Goal: Task Accomplishment & Management: Complete application form

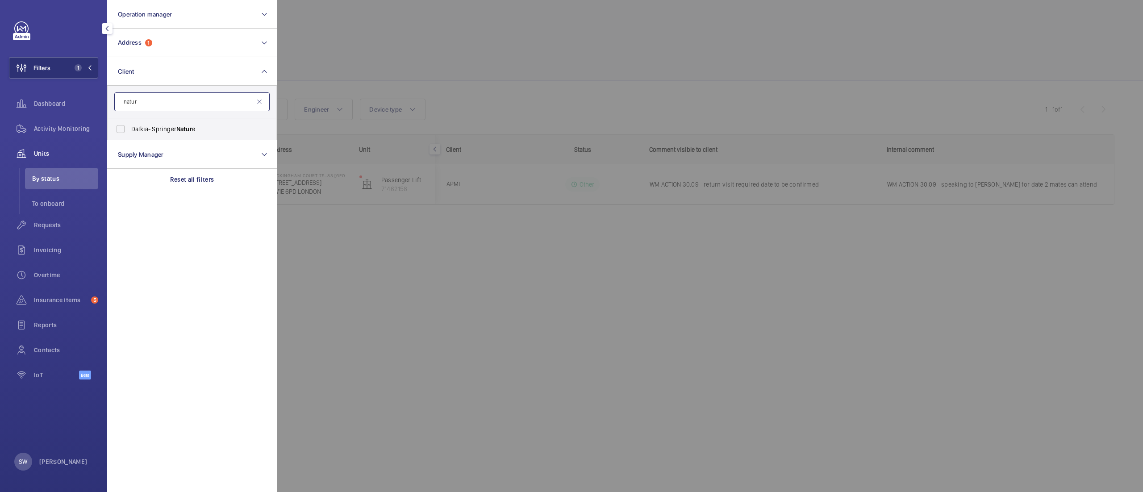
click at [190, 104] on input "natur" at bounding box center [191, 101] width 155 height 19
type input "keoli"
click at [165, 127] on span "[PERSON_NAME] sAmey Metrolink" at bounding box center [192, 129] width 123 height 9
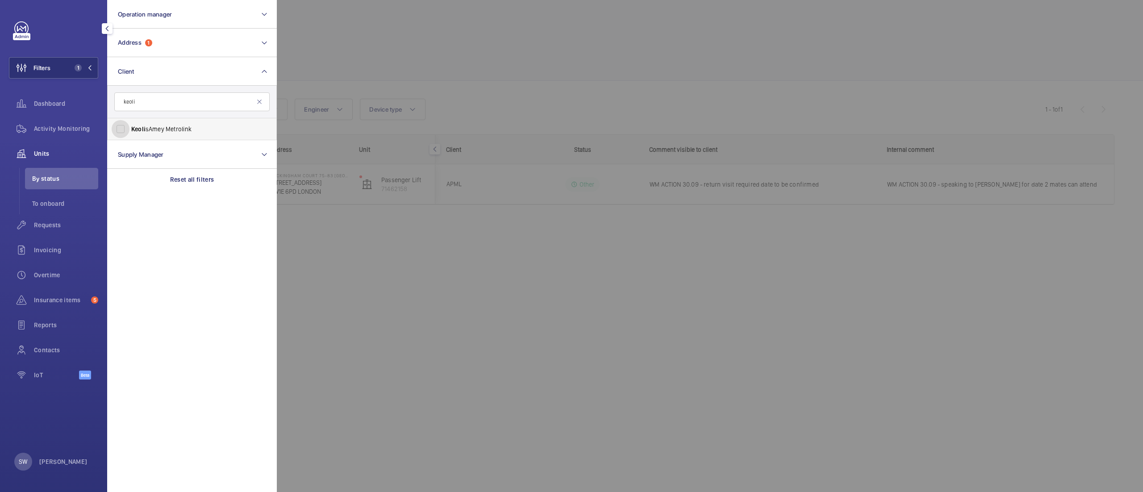
click at [130, 127] on input "[PERSON_NAME] sAmey Metrolink" at bounding box center [121, 129] width 18 height 18
click at [163, 128] on span "[PERSON_NAME] sAmey Metrolink" at bounding box center [192, 129] width 123 height 9
click at [130, 128] on input "[PERSON_NAME] sAmey Metrolink" at bounding box center [121, 129] width 18 height 18
checkbox input "false"
drag, startPoint x: 156, startPoint y: 91, endPoint x: 158, endPoint y: 96, distance: 4.8
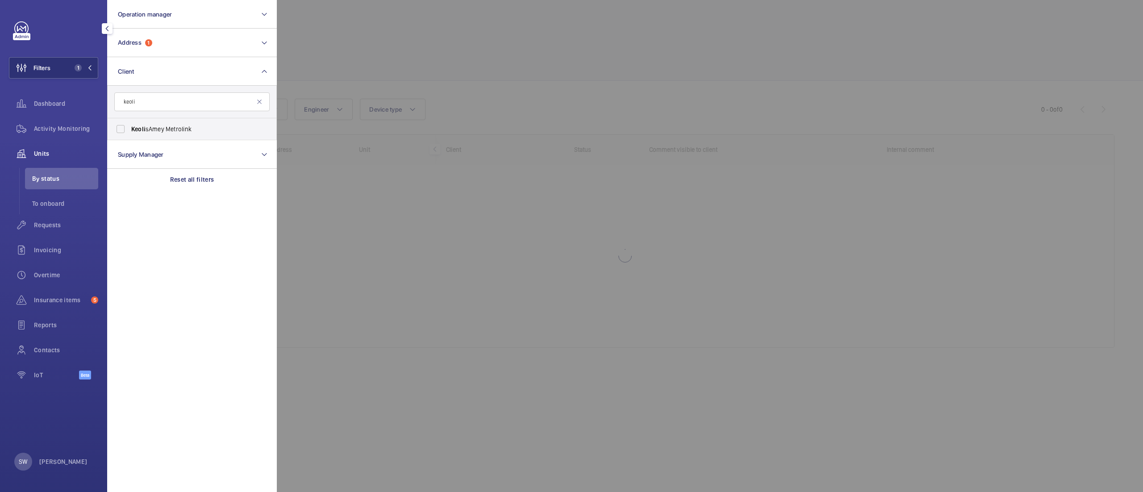
click at [157, 93] on form "keoli" at bounding box center [192, 102] width 169 height 33
click at [159, 105] on input "keoli" at bounding box center [191, 101] width 155 height 19
click at [159, 106] on input "keoli" at bounding box center [191, 101] width 155 height 19
click at [159, 108] on input "keoli" at bounding box center [191, 101] width 155 height 19
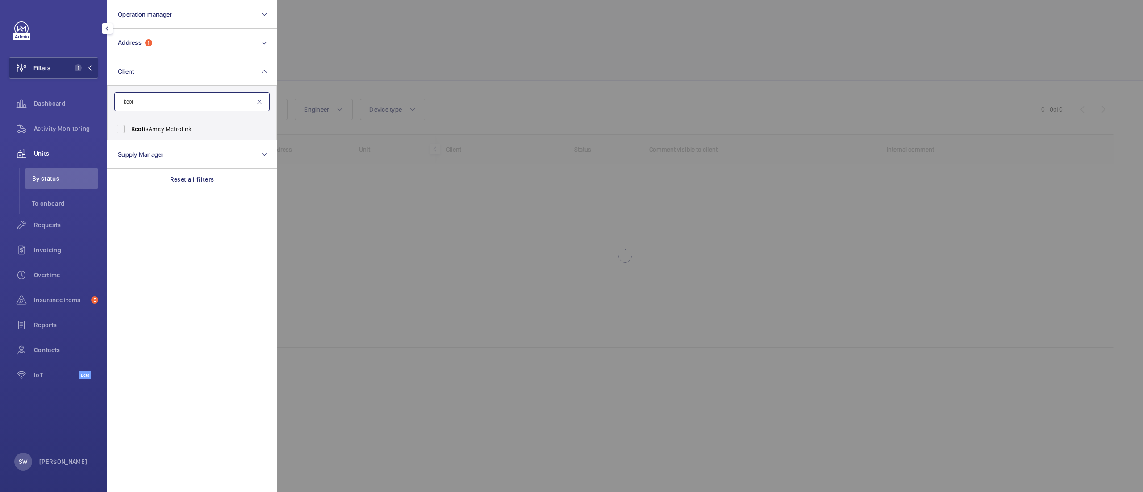
click at [159, 108] on input "keoli" at bounding box center [191, 101] width 155 height 19
click at [162, 103] on input "keoli" at bounding box center [191, 101] width 155 height 19
click at [180, 173] on div "Reset all filters" at bounding box center [192, 179] width 170 height 21
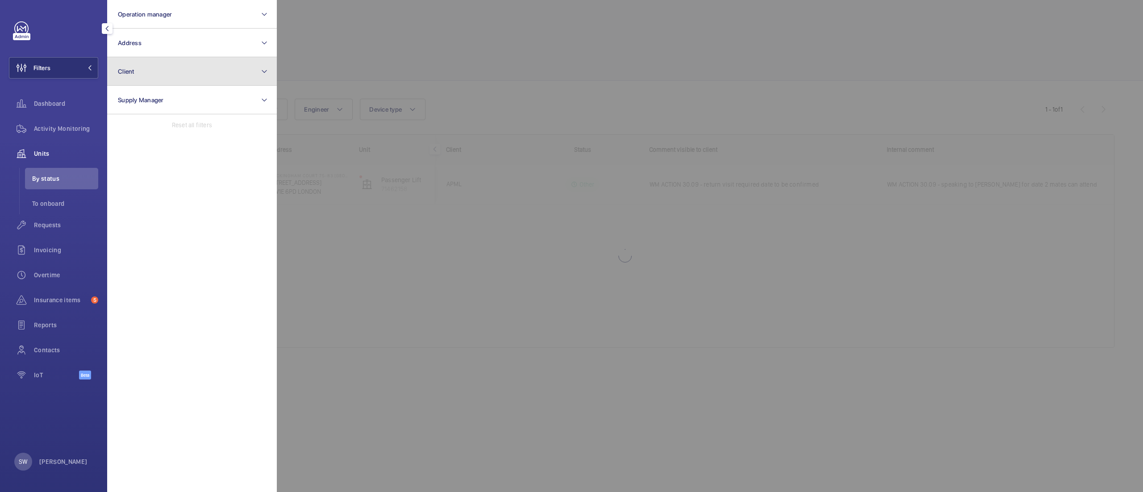
click at [156, 78] on button "Client" at bounding box center [192, 71] width 170 height 29
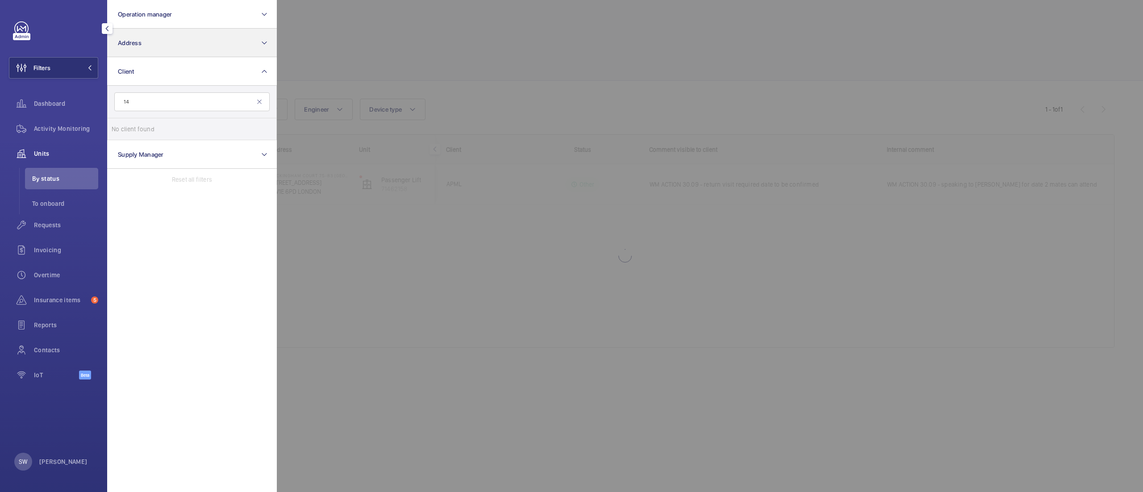
type input "140"
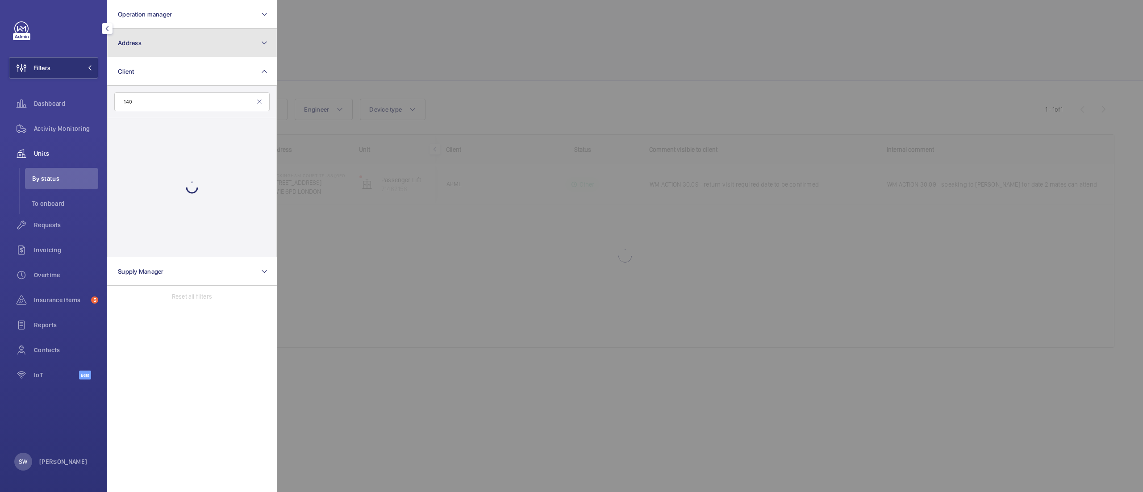
click at [222, 52] on button "Address" at bounding box center [192, 43] width 170 height 29
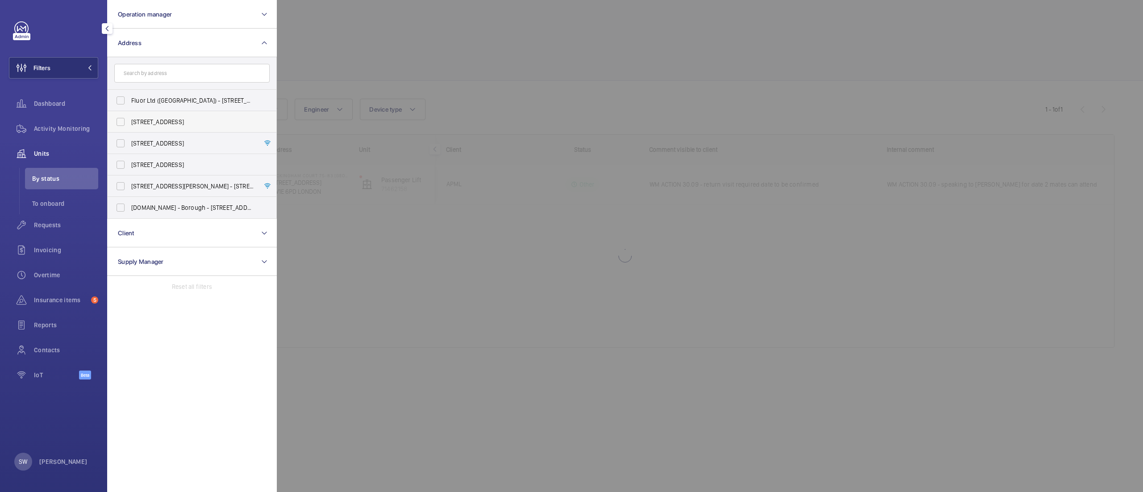
click at [158, 123] on span "[STREET_ADDRESS]" at bounding box center [192, 121] width 123 height 9
click at [130, 123] on input "[STREET_ADDRESS]" at bounding box center [121, 122] width 18 height 18
checkbox input "true"
click at [658, 366] on div at bounding box center [848, 246] width 1143 height 492
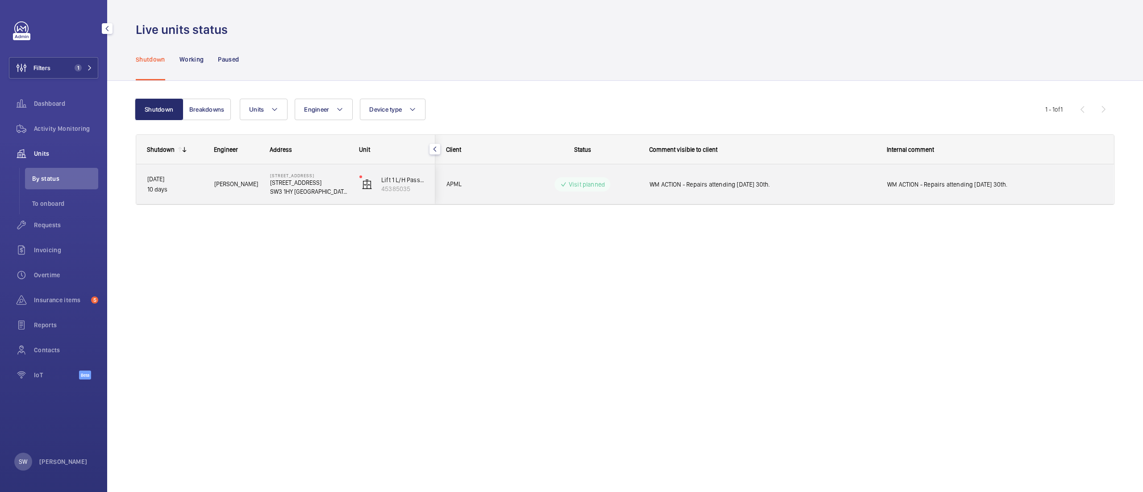
click at [778, 198] on div "WM ACTION - Repairs attending [DATE] 30th." at bounding box center [757, 184] width 237 height 38
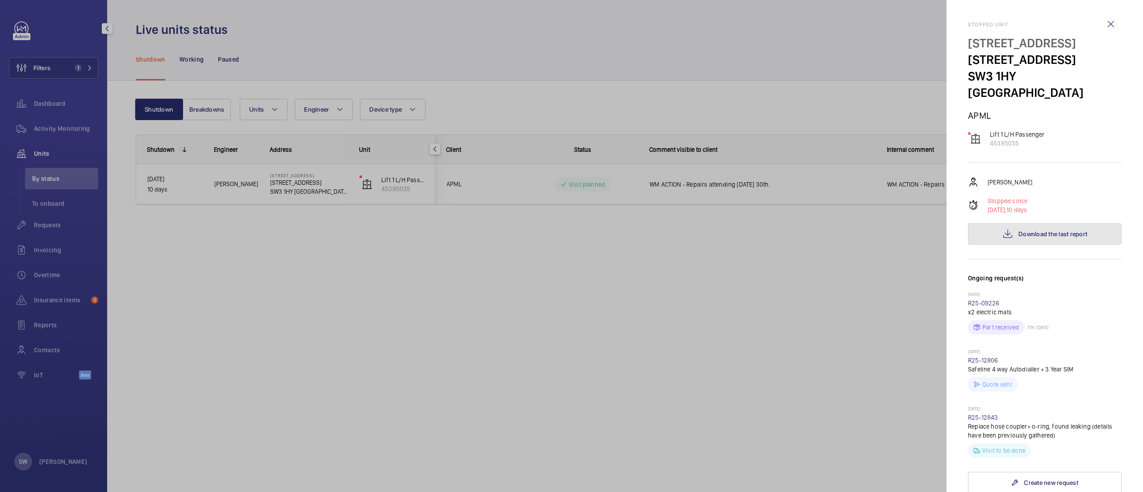
click at [1045, 228] on button "Download the last report" at bounding box center [1045, 233] width 154 height 21
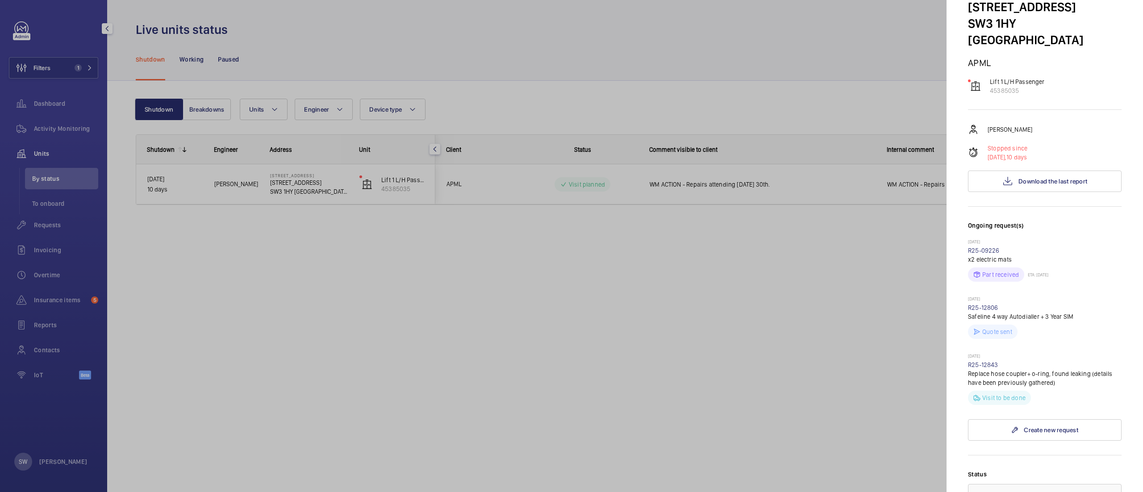
scroll to position [56, 0]
click at [1019, 176] on span "Download the last report" at bounding box center [1053, 178] width 69 height 7
click at [408, 316] on div at bounding box center [571, 246] width 1143 height 492
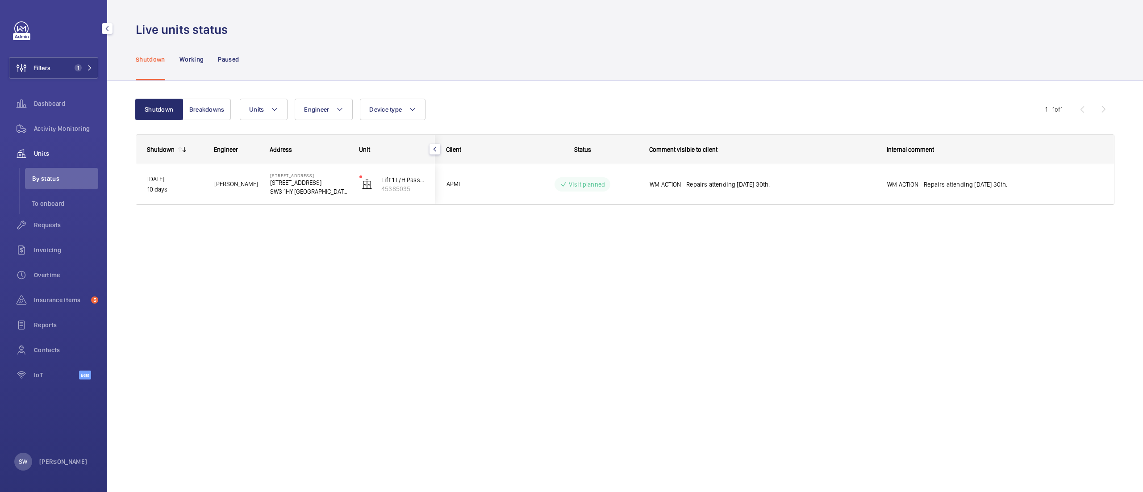
scroll to position [0, 0]
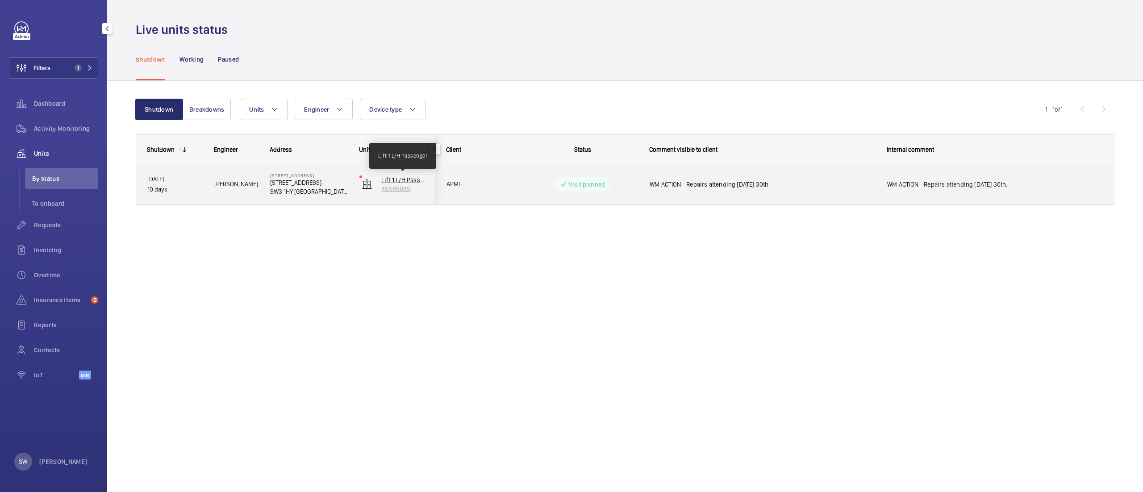
click at [395, 184] on p "Lift 1 L/H Passenger" at bounding box center [402, 180] width 43 height 9
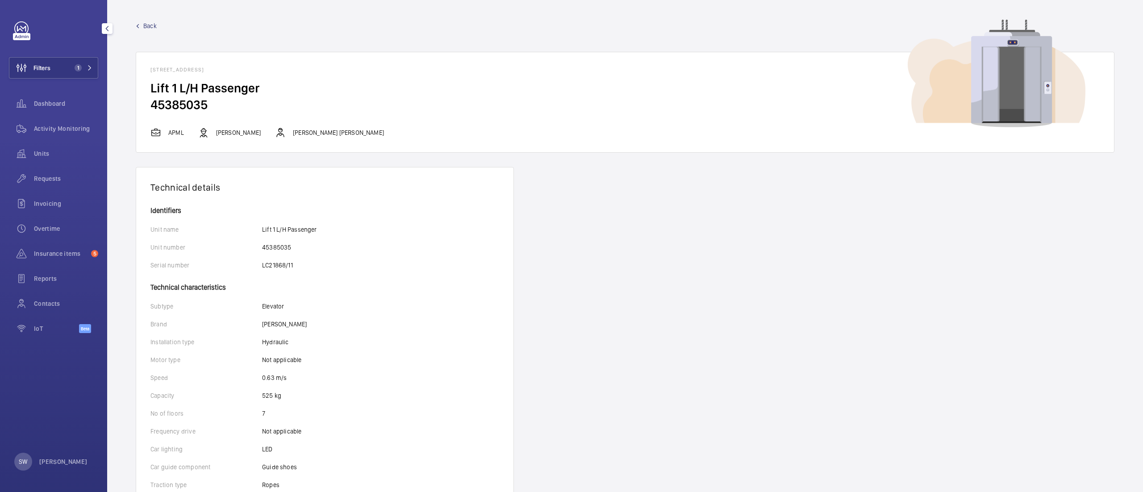
click at [146, 28] on span "Back" at bounding box center [149, 25] width 13 height 9
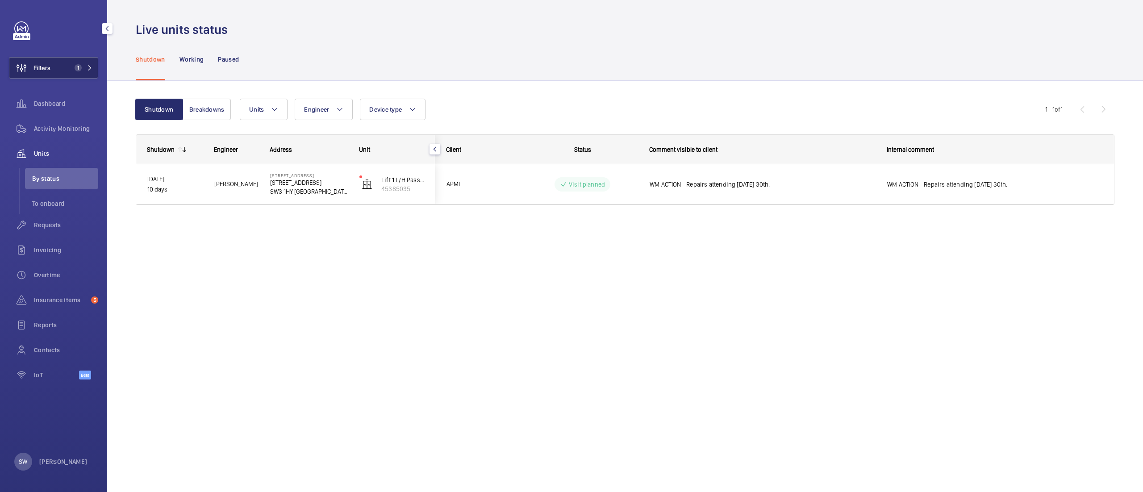
click at [64, 72] on button "Filters 1" at bounding box center [53, 67] width 89 height 21
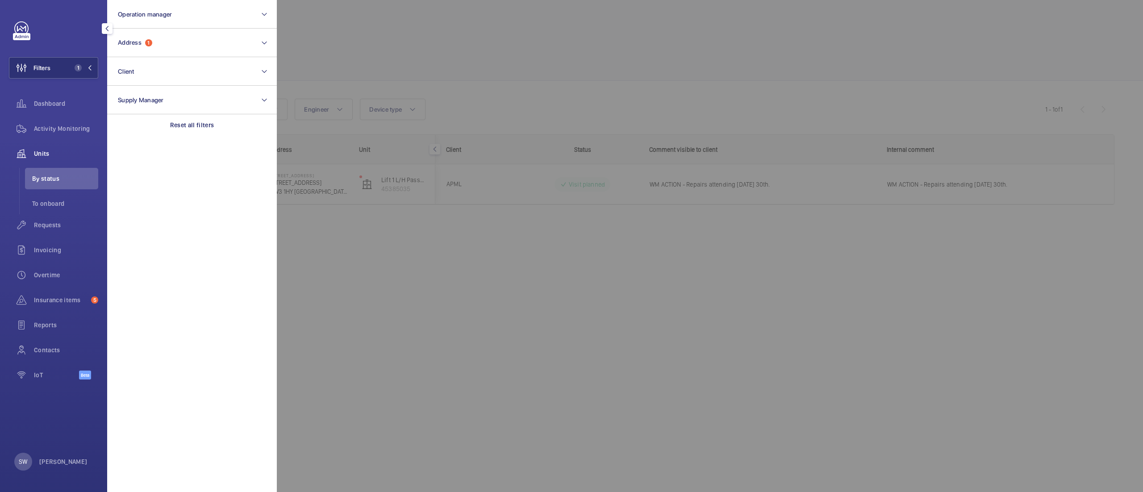
click at [217, 143] on section "Operation manager Address 1 Client Supply Manager Reset all filters" at bounding box center [192, 246] width 170 height 492
click at [201, 124] on p "Reset all filters" at bounding box center [192, 125] width 44 height 9
click at [159, 66] on button "Client" at bounding box center [192, 71] width 170 height 29
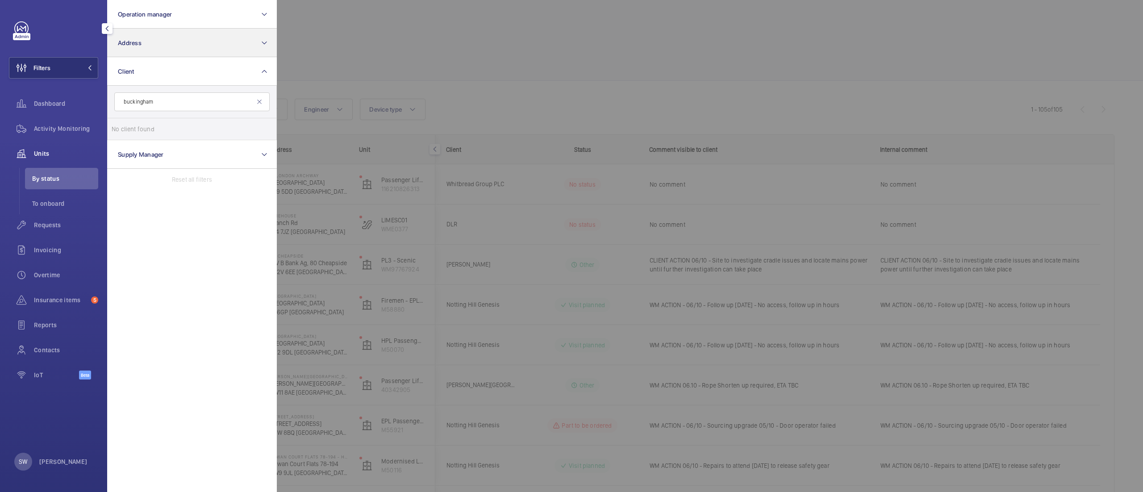
type input "buckingham"
click at [181, 46] on button "Address" at bounding box center [192, 43] width 170 height 29
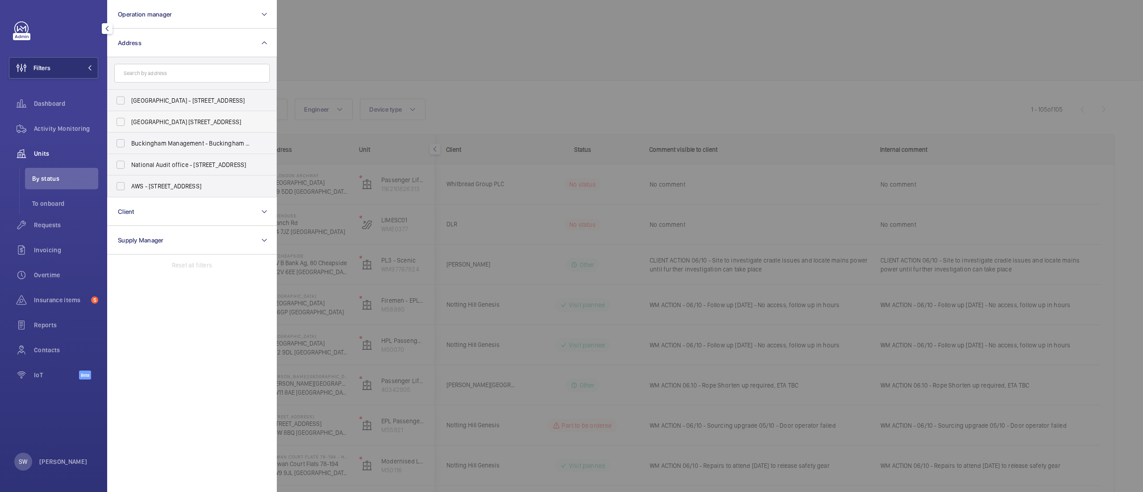
click at [172, 127] on label "[GEOGRAPHIC_DATA] [STREET_ADDRESS]" at bounding box center [185, 121] width 155 height 21
click at [130, 127] on input "[GEOGRAPHIC_DATA] [STREET_ADDRESS]" at bounding box center [121, 122] width 18 height 18
checkbox input "true"
click at [666, 113] on div at bounding box center [848, 246] width 1143 height 492
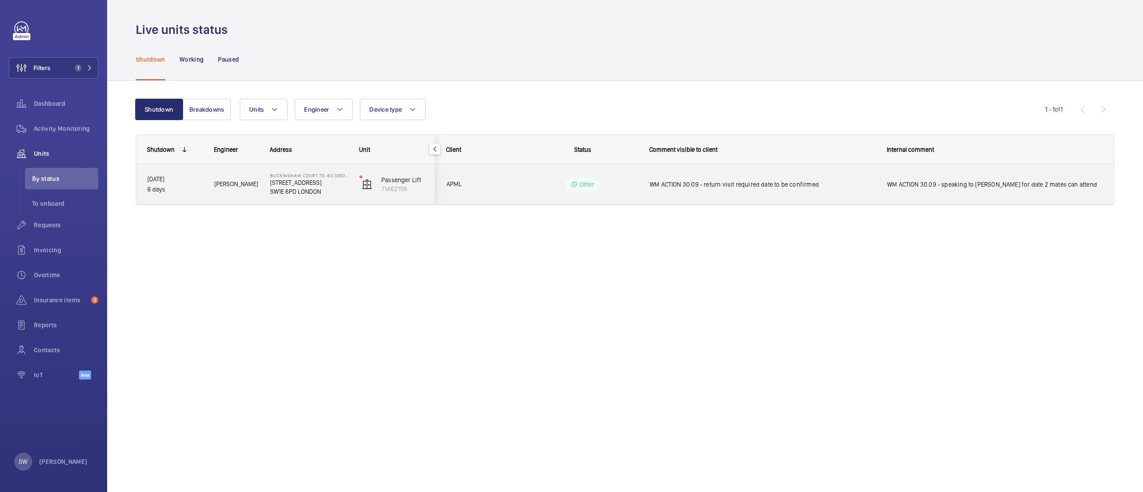
click at [734, 189] on div "WM ACTION 30.09 - return visit required date to be confirmed" at bounding box center [763, 184] width 226 height 21
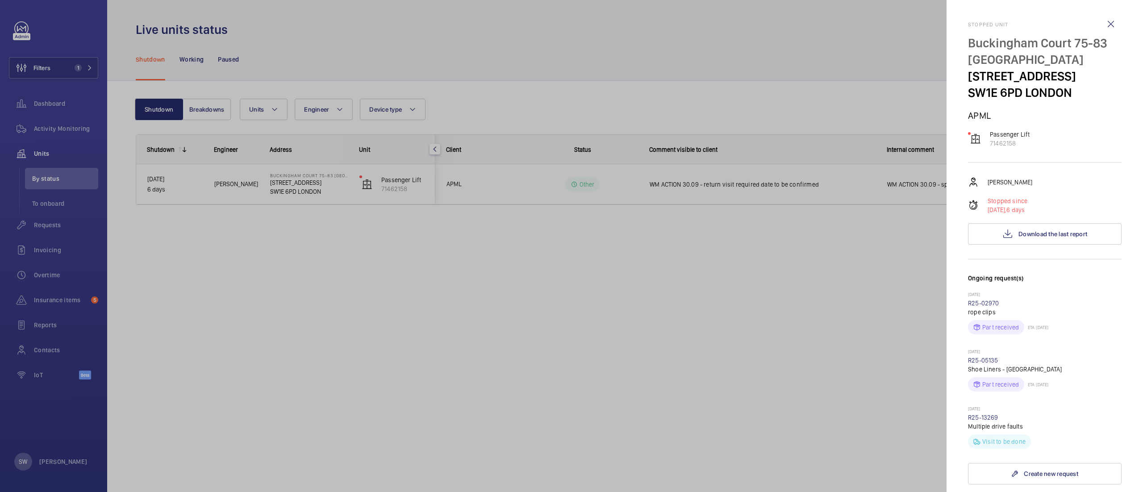
click at [381, 166] on div at bounding box center [571, 246] width 1143 height 492
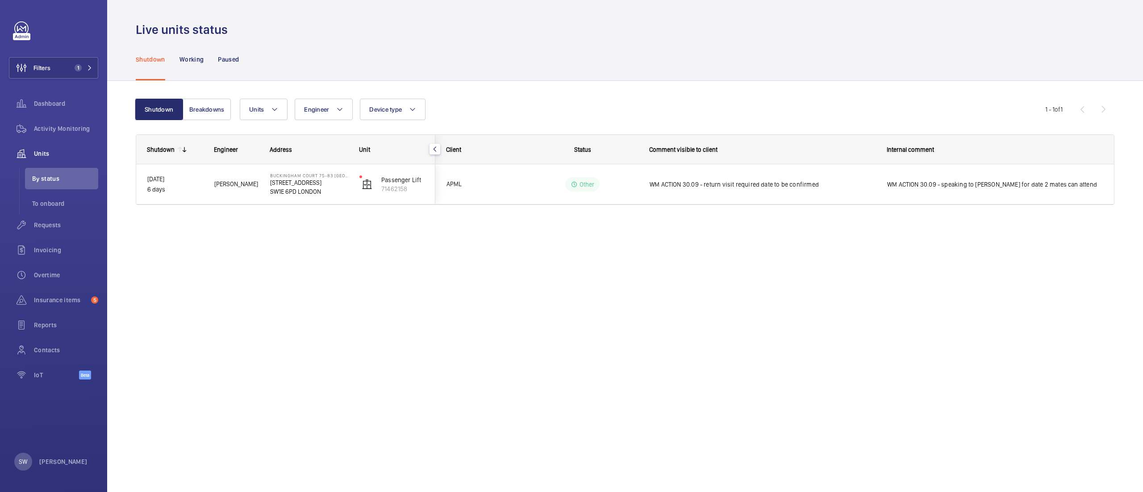
click at [392, 181] on mat-sidenav-container "Filters 1 Dashboard Activity Monitoring Units By status To onboard Requests Inv…" at bounding box center [571, 246] width 1143 height 492
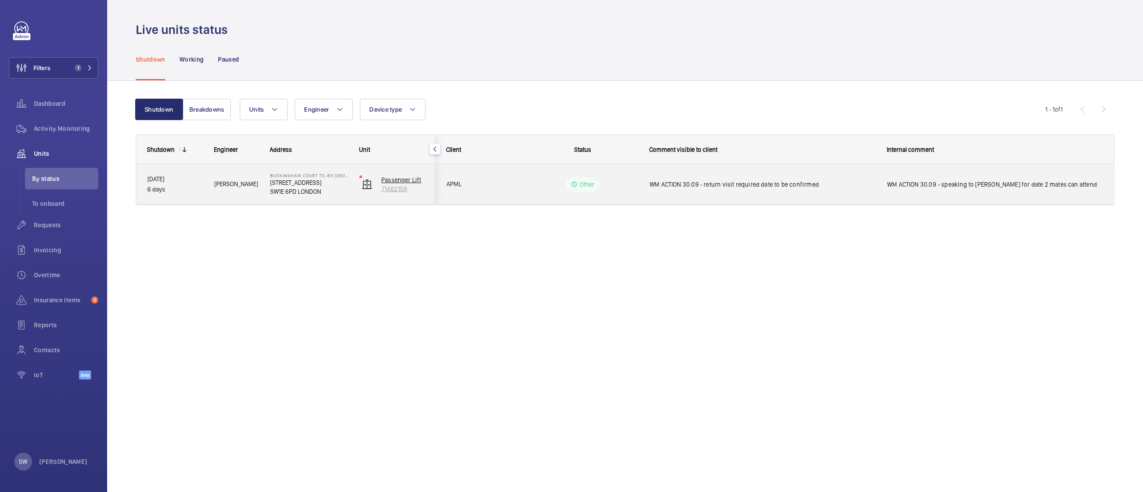
click at [392, 184] on p "71462158" at bounding box center [402, 188] width 43 height 9
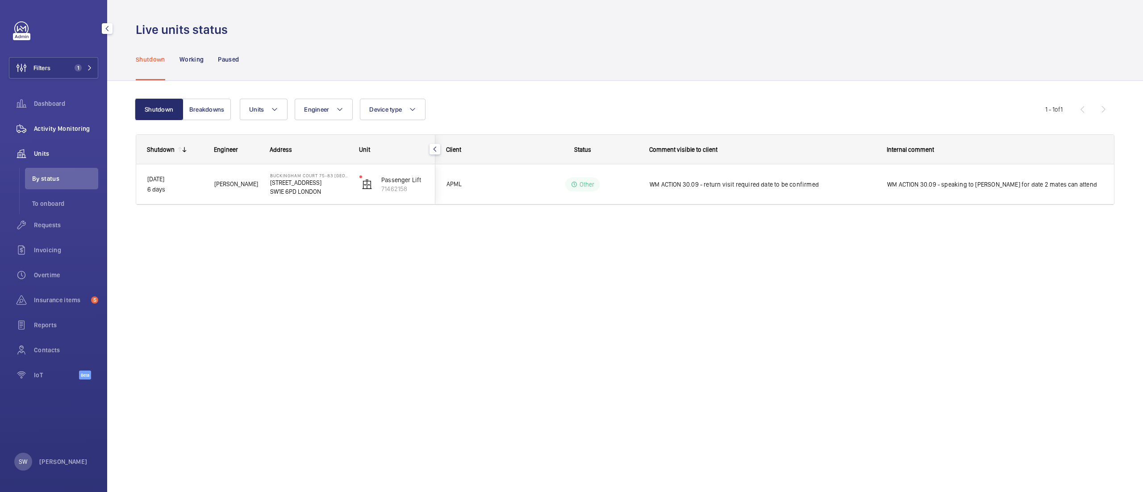
click at [67, 126] on span "Activity Monitoring" at bounding box center [66, 128] width 64 height 9
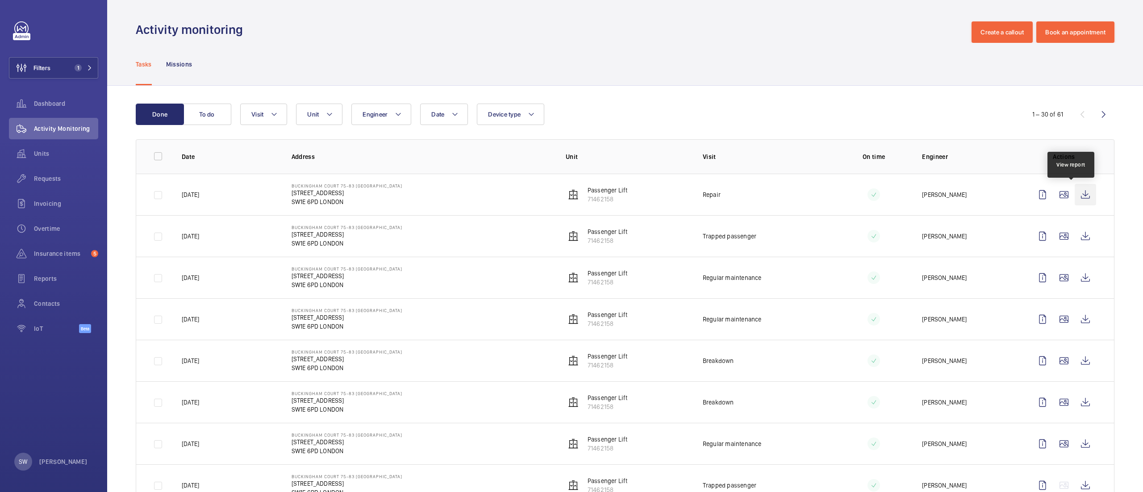
click at [1075, 191] on wm-front-icon-button at bounding box center [1085, 194] width 21 height 21
click at [1080, 240] on wm-front-icon-button at bounding box center [1085, 236] width 21 height 21
click at [76, 66] on span "1" at bounding box center [78, 67] width 7 height 7
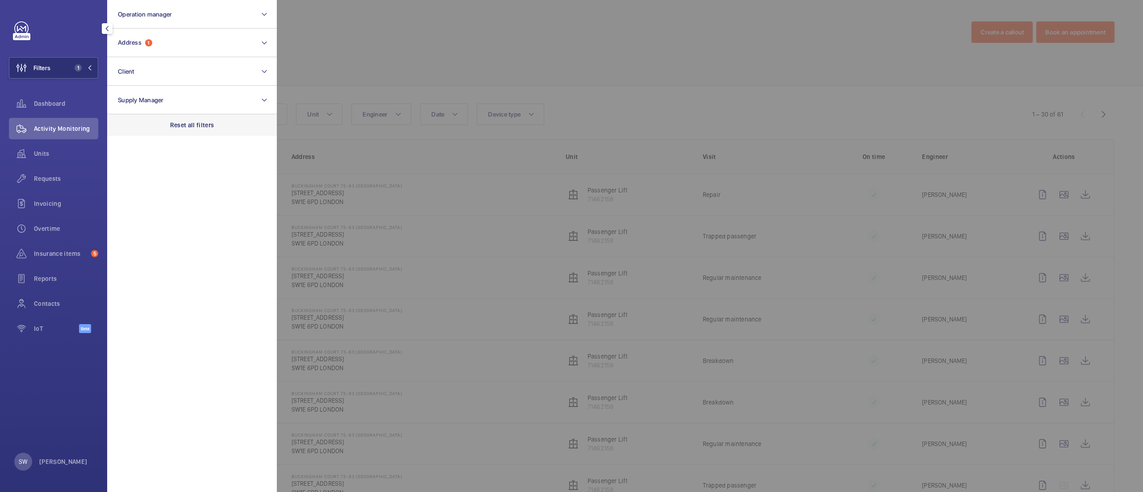
click at [205, 130] on div "Reset all filters" at bounding box center [192, 124] width 170 height 21
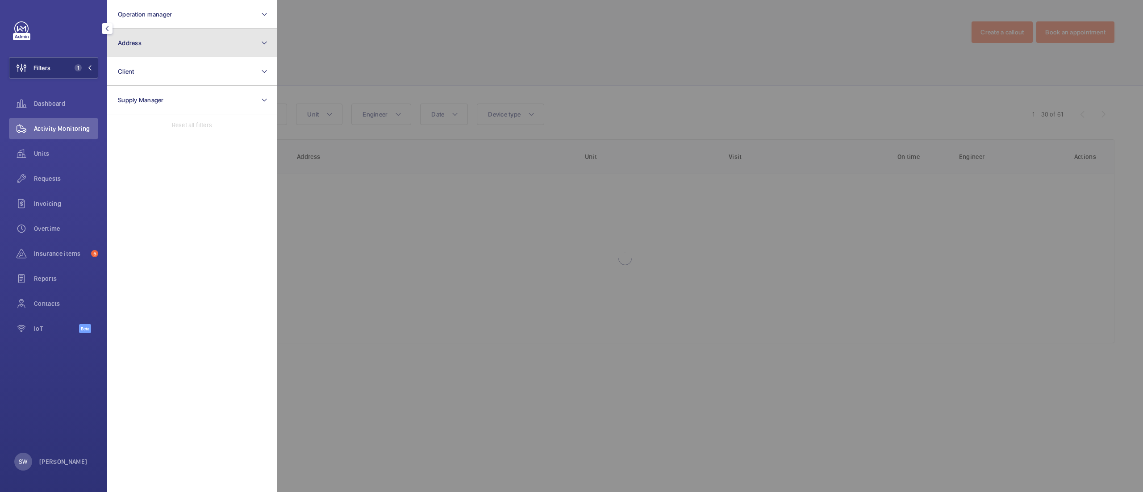
drag, startPoint x: 156, startPoint y: 39, endPoint x: 156, endPoint y: 47, distance: 8.0
click at [155, 41] on button "Address" at bounding box center [192, 43] width 170 height 29
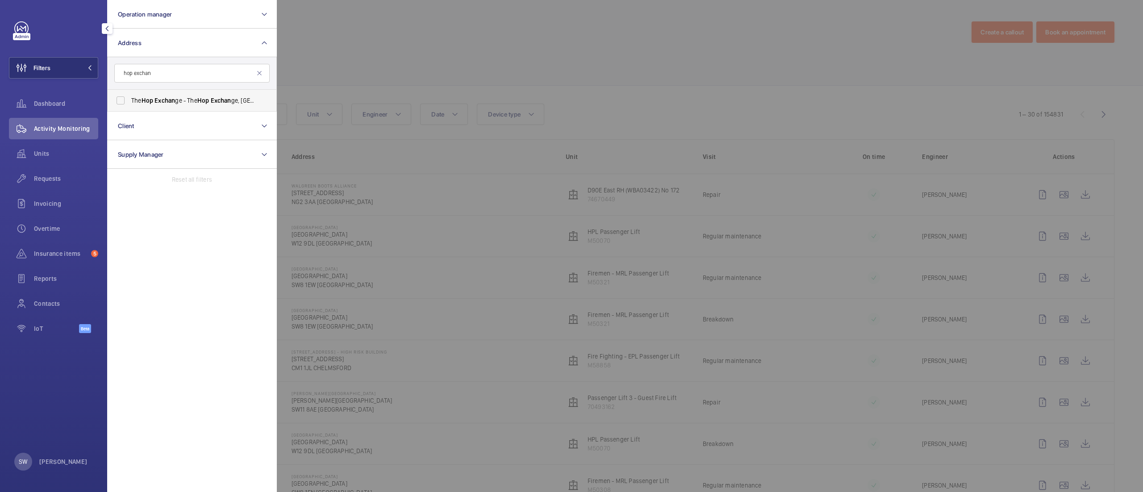
type input "hop exchan"
click at [177, 102] on span "The Hop Exchan ge - The Hop Exchan ge, [GEOGRAPHIC_DATA] SE1 1TY" at bounding box center [192, 100] width 123 height 9
click at [130, 102] on input "The Hop Exchan ge - The Hop Exchan ge, [GEOGRAPHIC_DATA] SE1 1TY" at bounding box center [121, 101] width 18 height 18
checkbox input "true"
click at [492, 64] on div at bounding box center [848, 246] width 1143 height 492
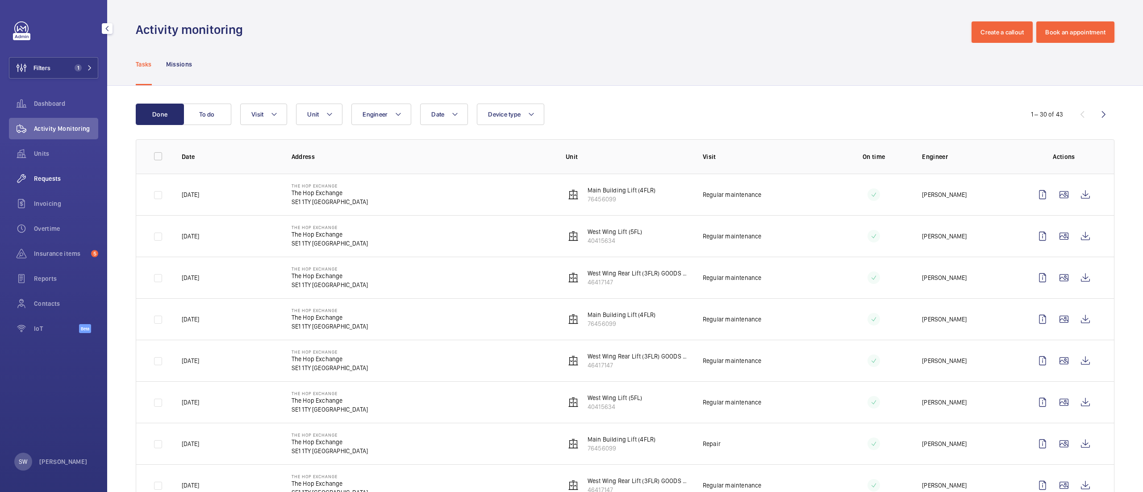
drag, startPoint x: 65, startPoint y: 188, endPoint x: 71, endPoint y: 175, distance: 14.6
click at [65, 188] on div "Requests" at bounding box center [53, 178] width 89 height 21
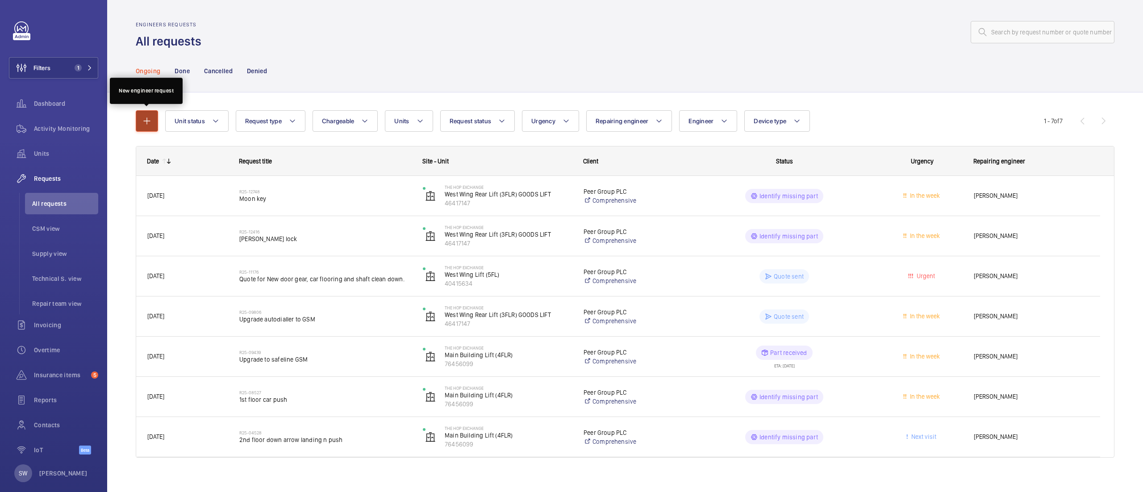
click at [150, 116] on mat-icon "button" at bounding box center [147, 121] width 11 height 11
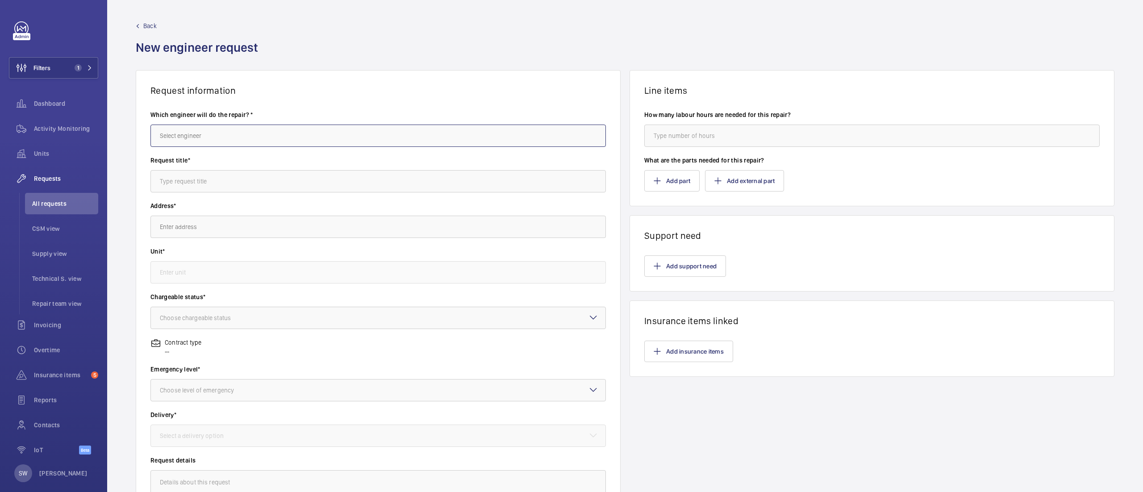
click at [240, 138] on input "text" at bounding box center [379, 136] width 456 height 22
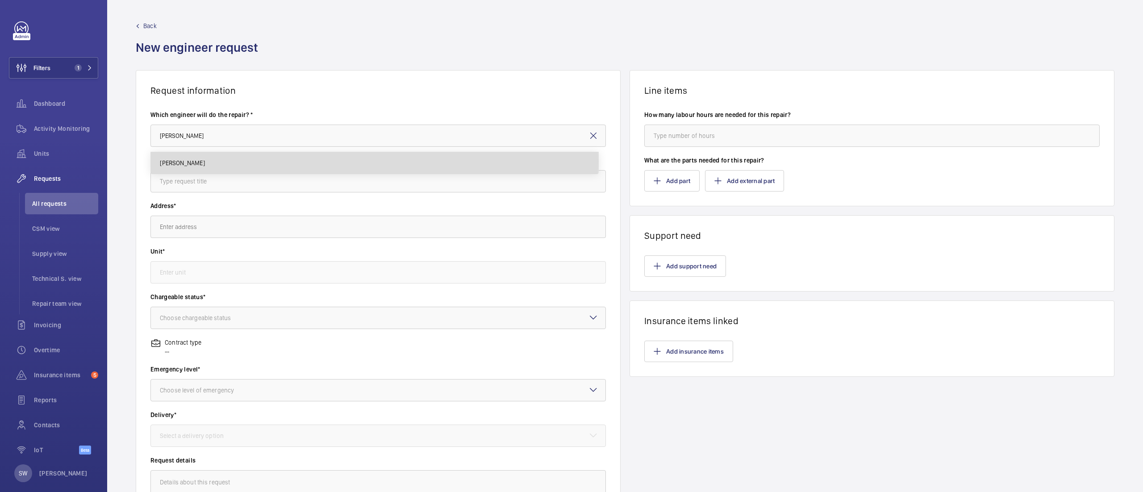
click at [236, 162] on mat-option "[PERSON_NAME]" at bounding box center [375, 162] width 448 height 21
type input "[PERSON_NAME]"
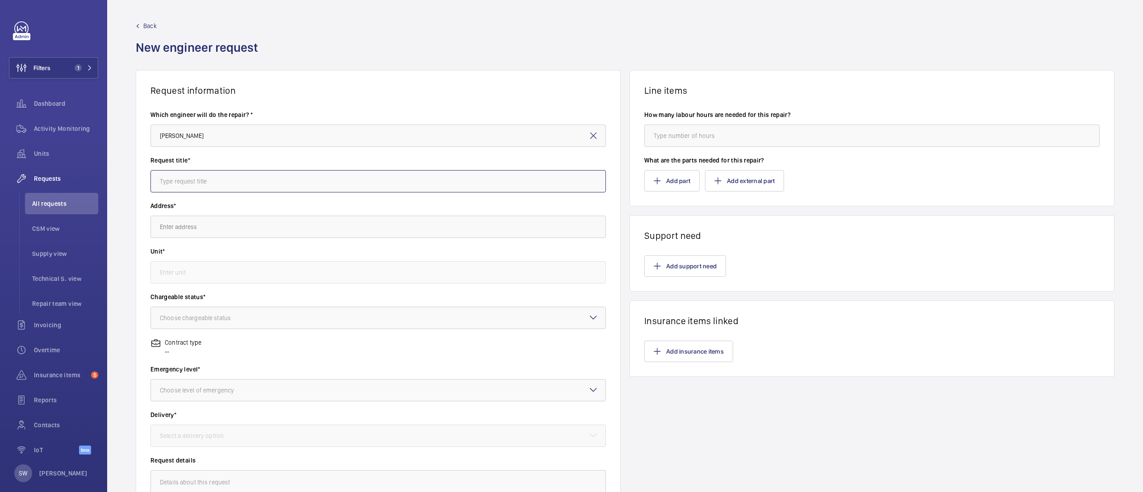
click at [239, 181] on input "text" at bounding box center [379, 181] width 456 height 22
type input "Standby 2x days"
click at [227, 218] on input "text" at bounding box center [379, 227] width 456 height 22
click at [223, 235] on input "text" at bounding box center [379, 227] width 456 height 22
click at [222, 255] on span "The Hop Exchange The Hop Exchange, SE1 1TY [GEOGRAPHIC_DATA]" at bounding box center [252, 254] width 184 height 9
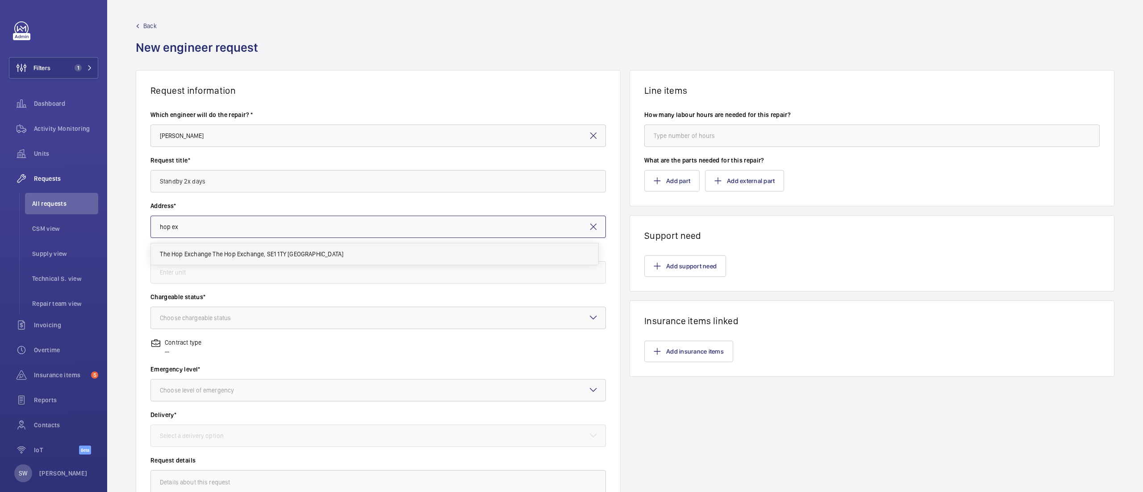
type input "The Hop Exchange The Hop Exchange, SE1 1TY [GEOGRAPHIC_DATA]"
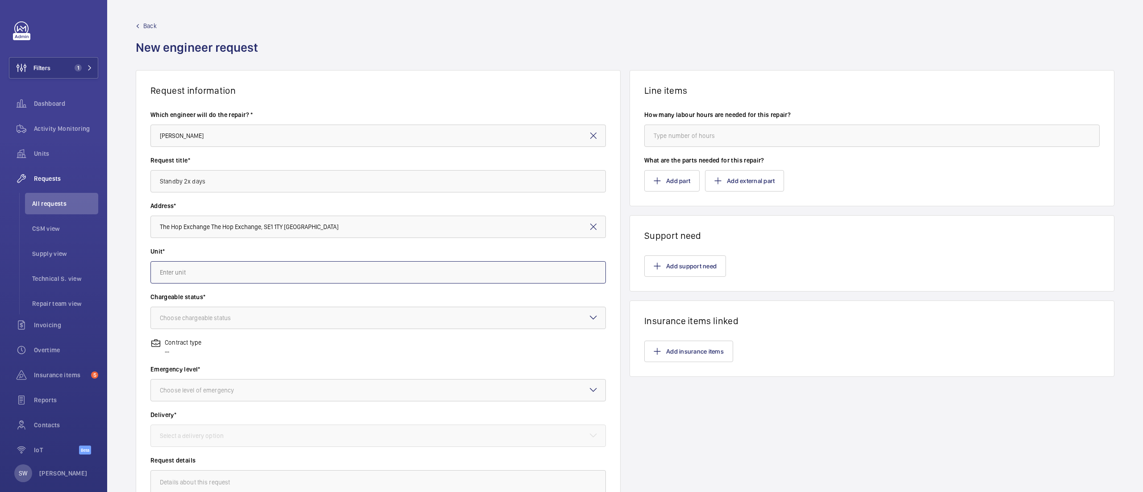
click at [212, 271] on input "text" at bounding box center [379, 272] width 456 height 22
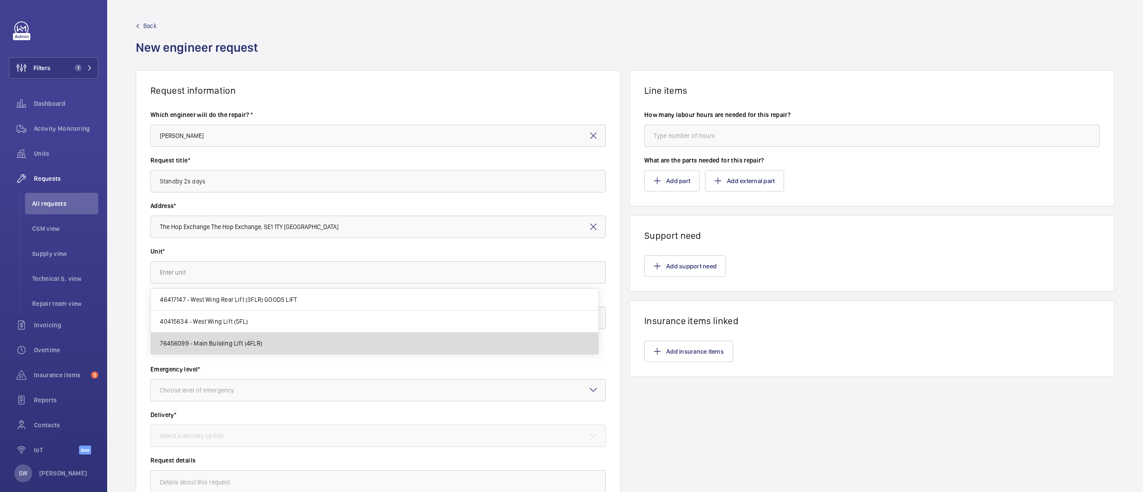
click at [228, 344] on span "76456099 - Main Building Lift (4FLR)" at bounding box center [211, 343] width 102 height 9
type input "76456099 - Main Building Lift (4FLR)"
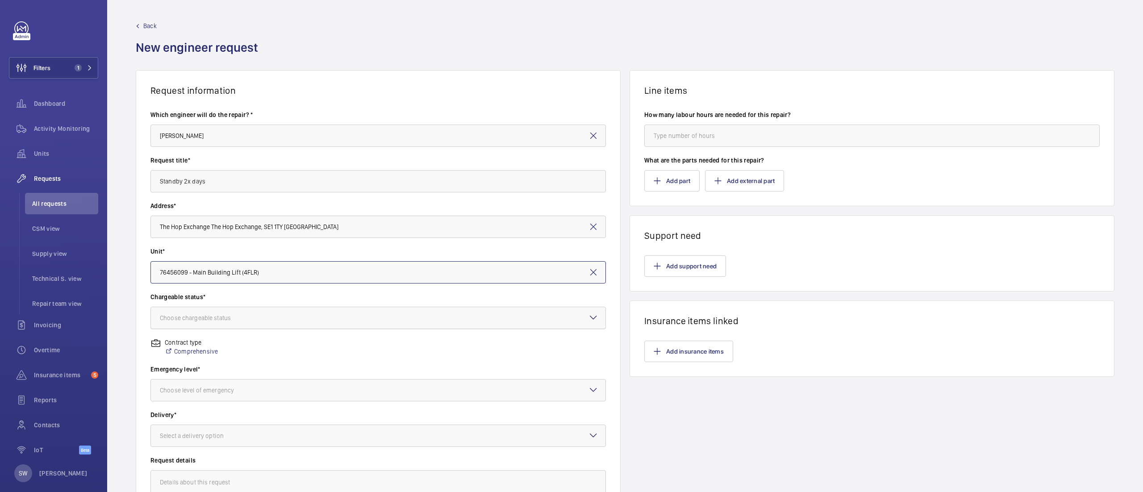
click at [232, 317] on div "Choose chargeable status" at bounding box center [206, 318] width 93 height 9
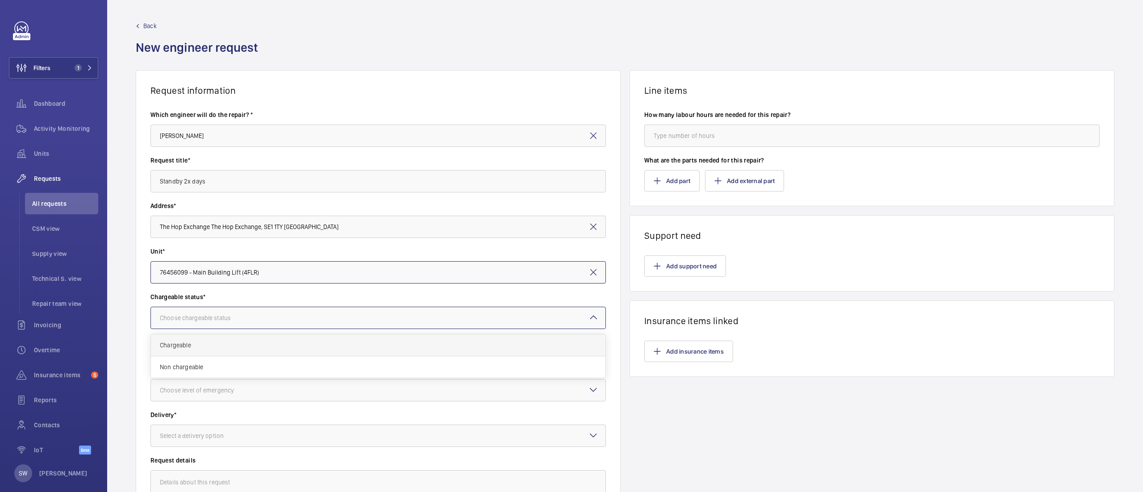
click at [222, 341] on span "Chargeable" at bounding box center [378, 345] width 437 height 9
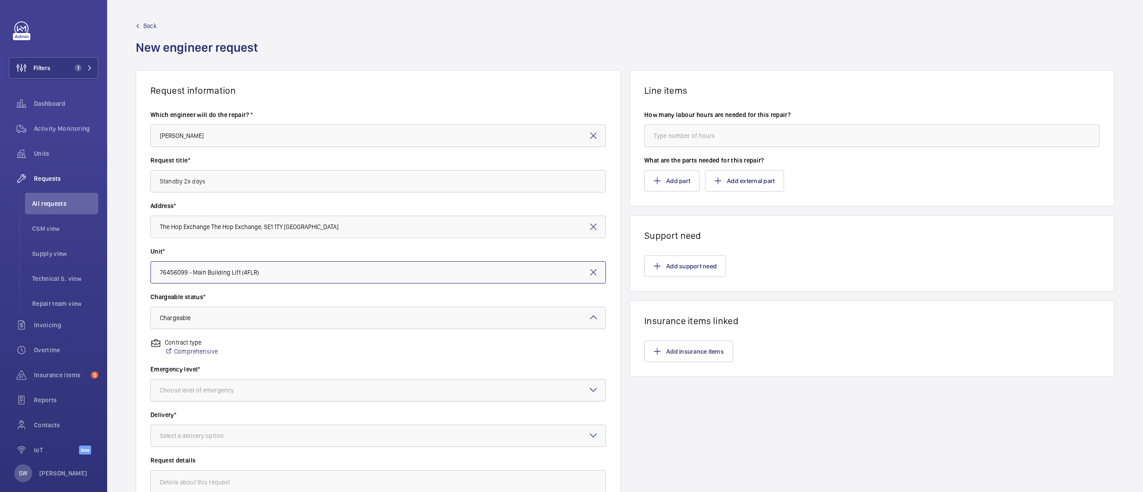
click at [226, 393] on div "Choose level of emergency" at bounding box center [208, 390] width 96 height 9
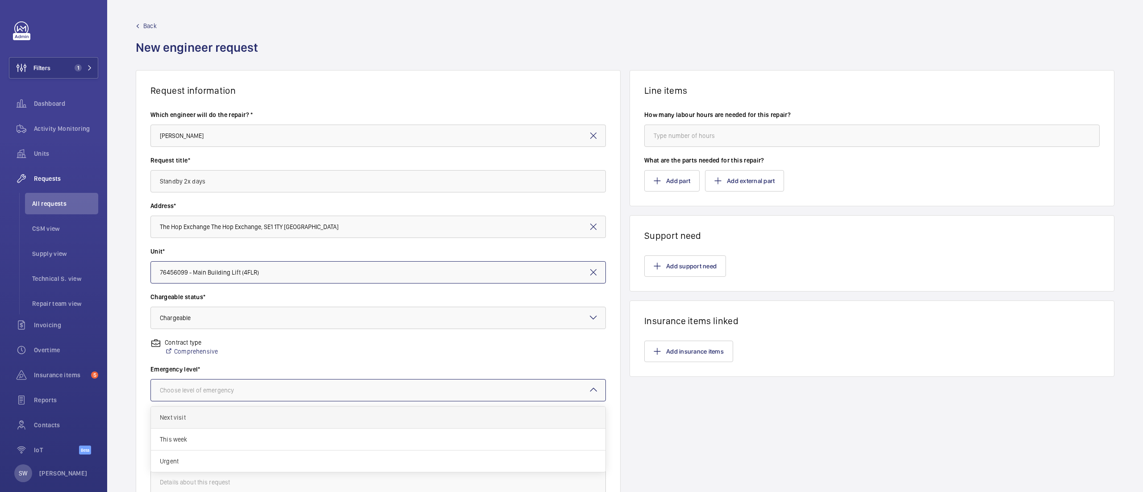
click at [218, 418] on span "Next visit" at bounding box center [378, 417] width 437 height 9
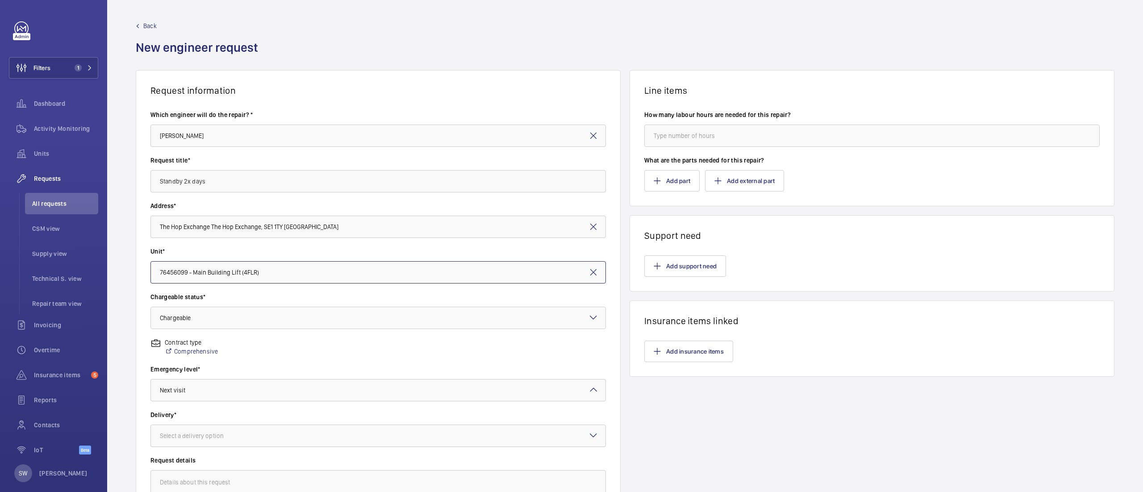
click at [219, 437] on div "Select a delivery option" at bounding box center [203, 435] width 86 height 9
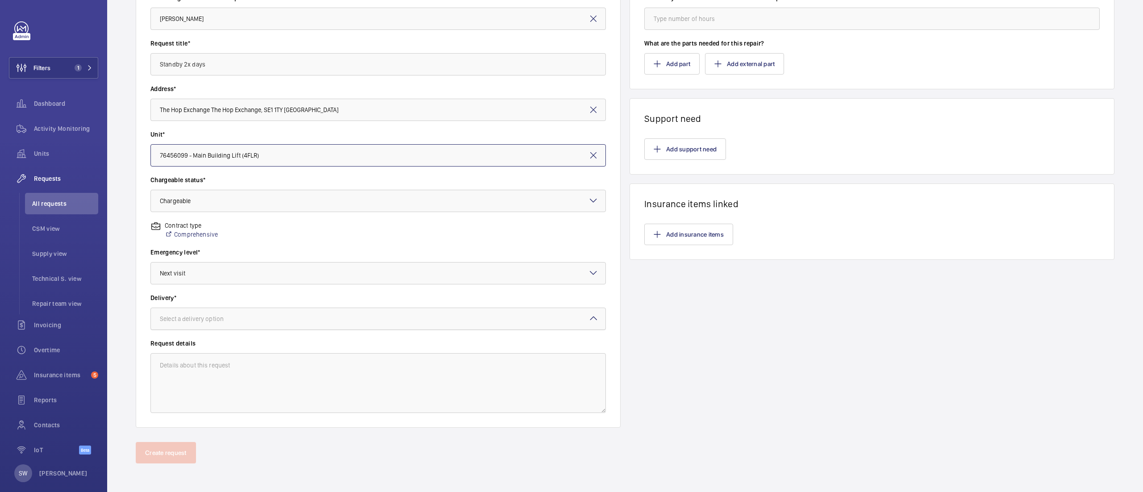
click at [213, 318] on div "Select a delivery option" at bounding box center [203, 318] width 86 height 9
click at [202, 365] on span "On site" at bounding box center [378, 368] width 437 height 9
click at [218, 353] on textarea at bounding box center [379, 383] width 456 height 60
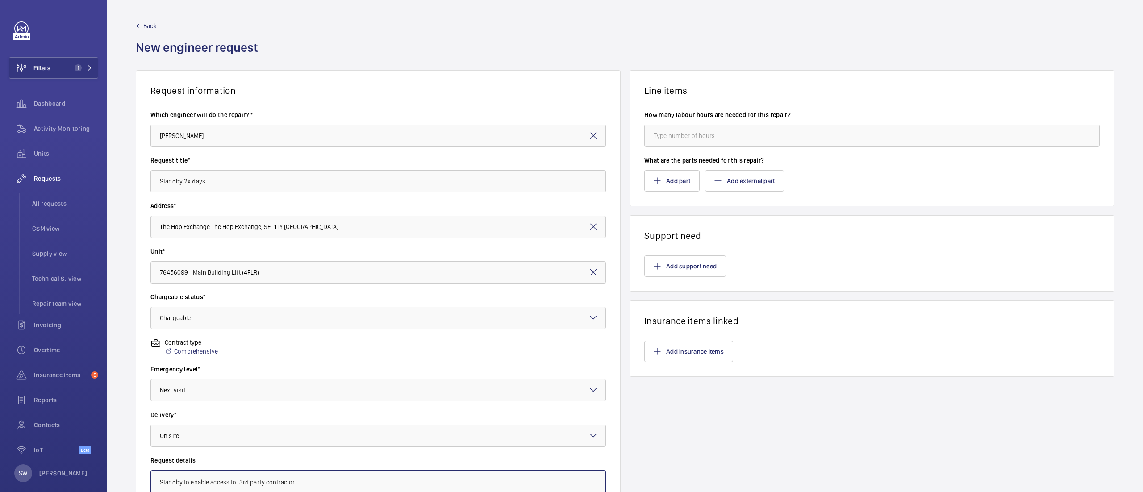
type textarea "Standby to enable access to 3rd party contractor"
click at [717, 144] on input "number" at bounding box center [872, 136] width 456 height 22
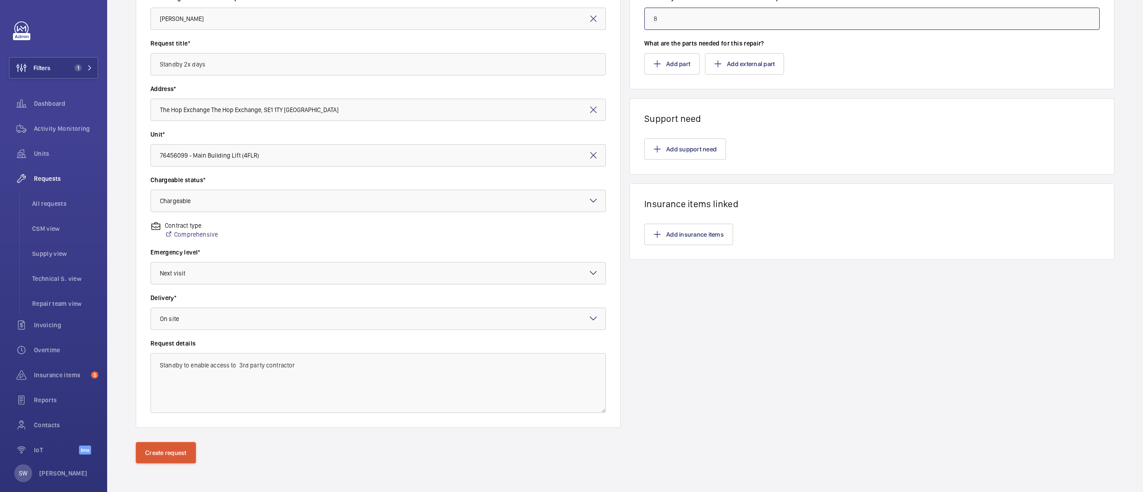
type input "8"
click at [143, 454] on button "Create request" at bounding box center [166, 452] width 60 height 21
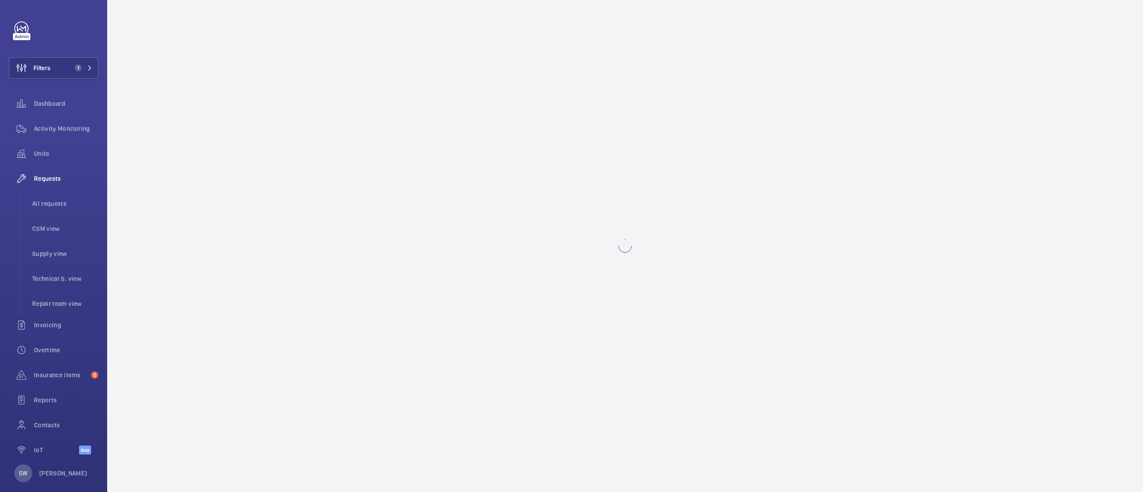
scroll to position [0, 0]
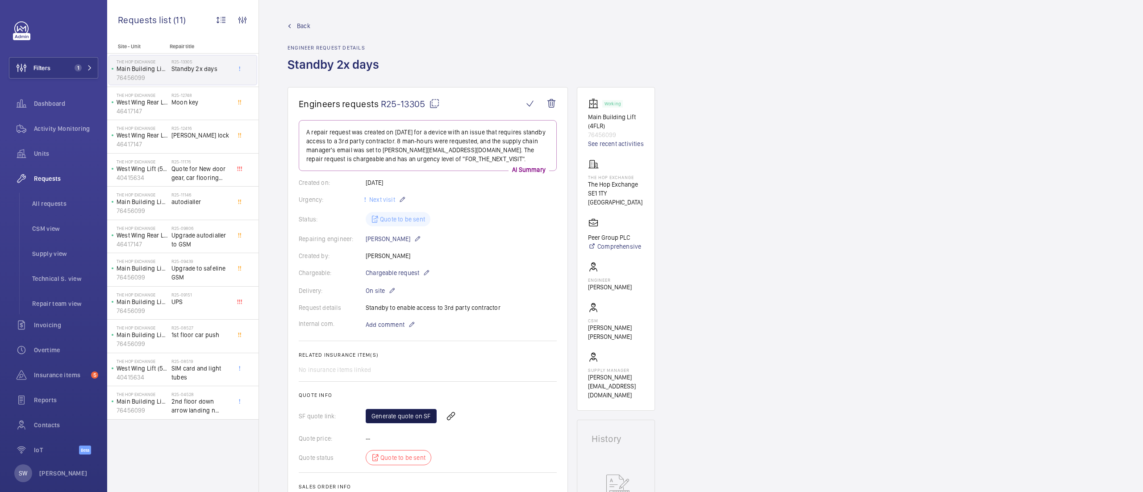
click at [383, 423] on link "Generate quote on SF" at bounding box center [401, 416] width 71 height 14
